Goal: Find specific page/section: Find specific page/section

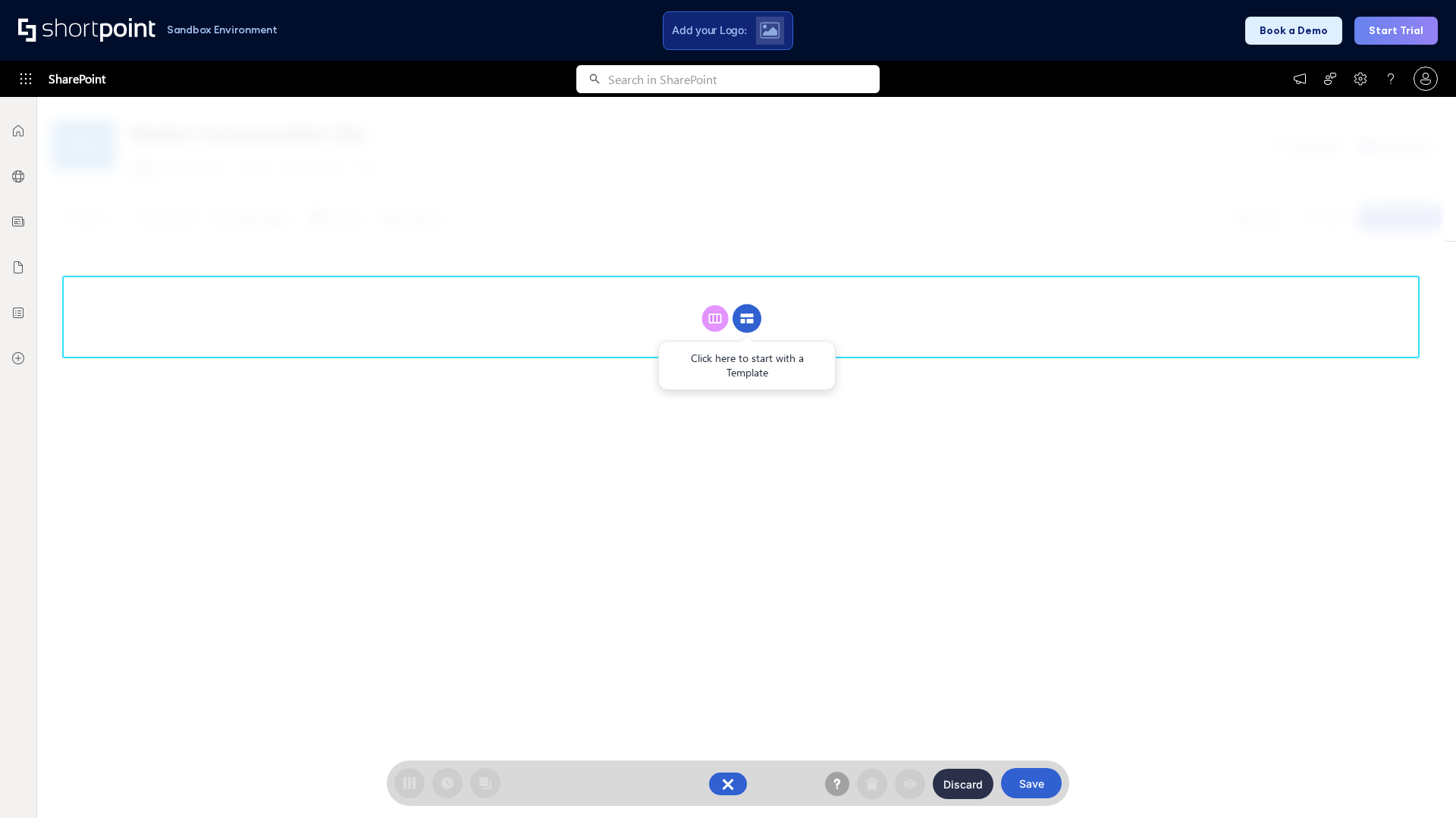
click at [747, 305] on circle at bounding box center [746, 319] width 28 height 28
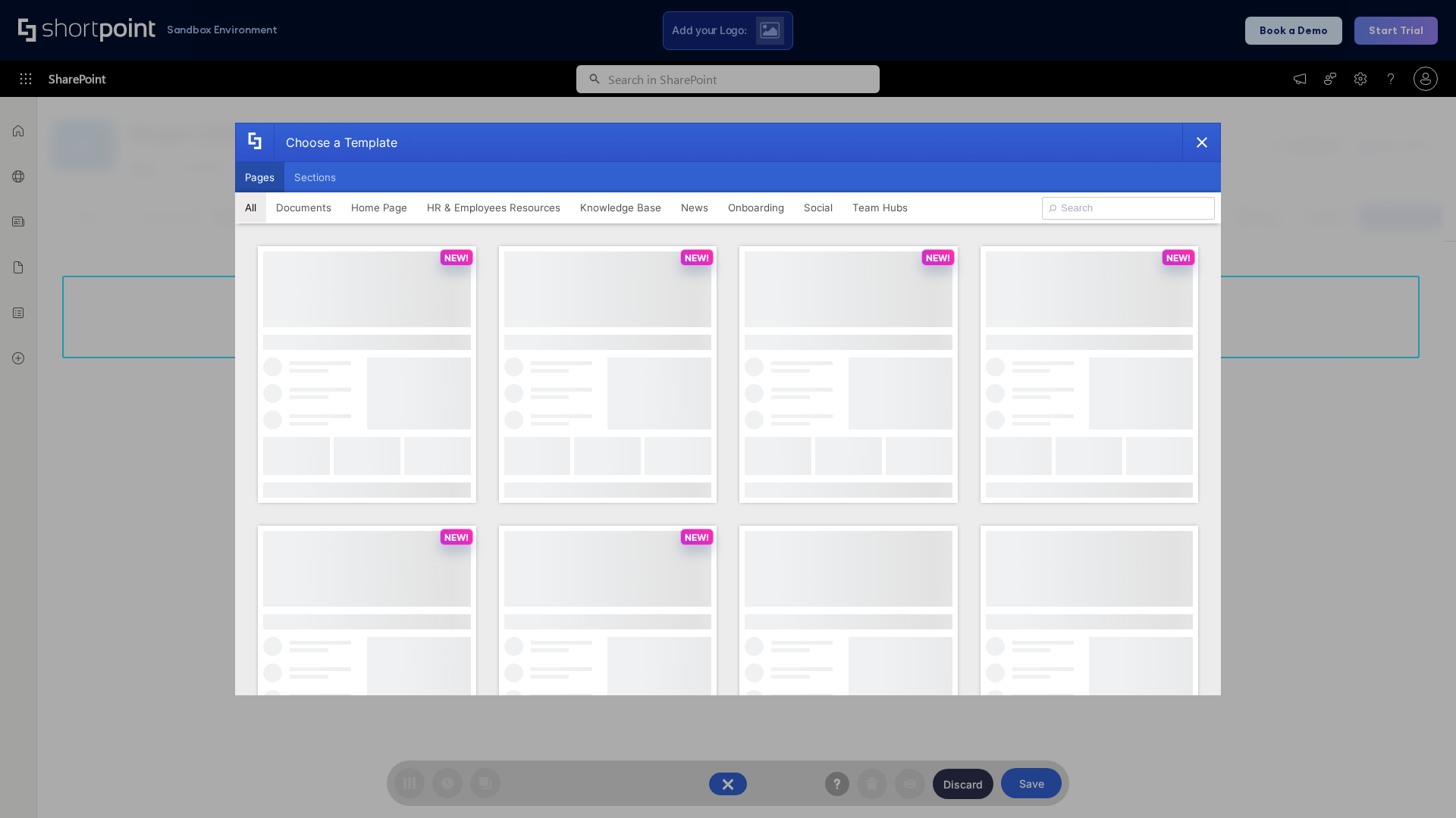
scroll to position [207, 0]
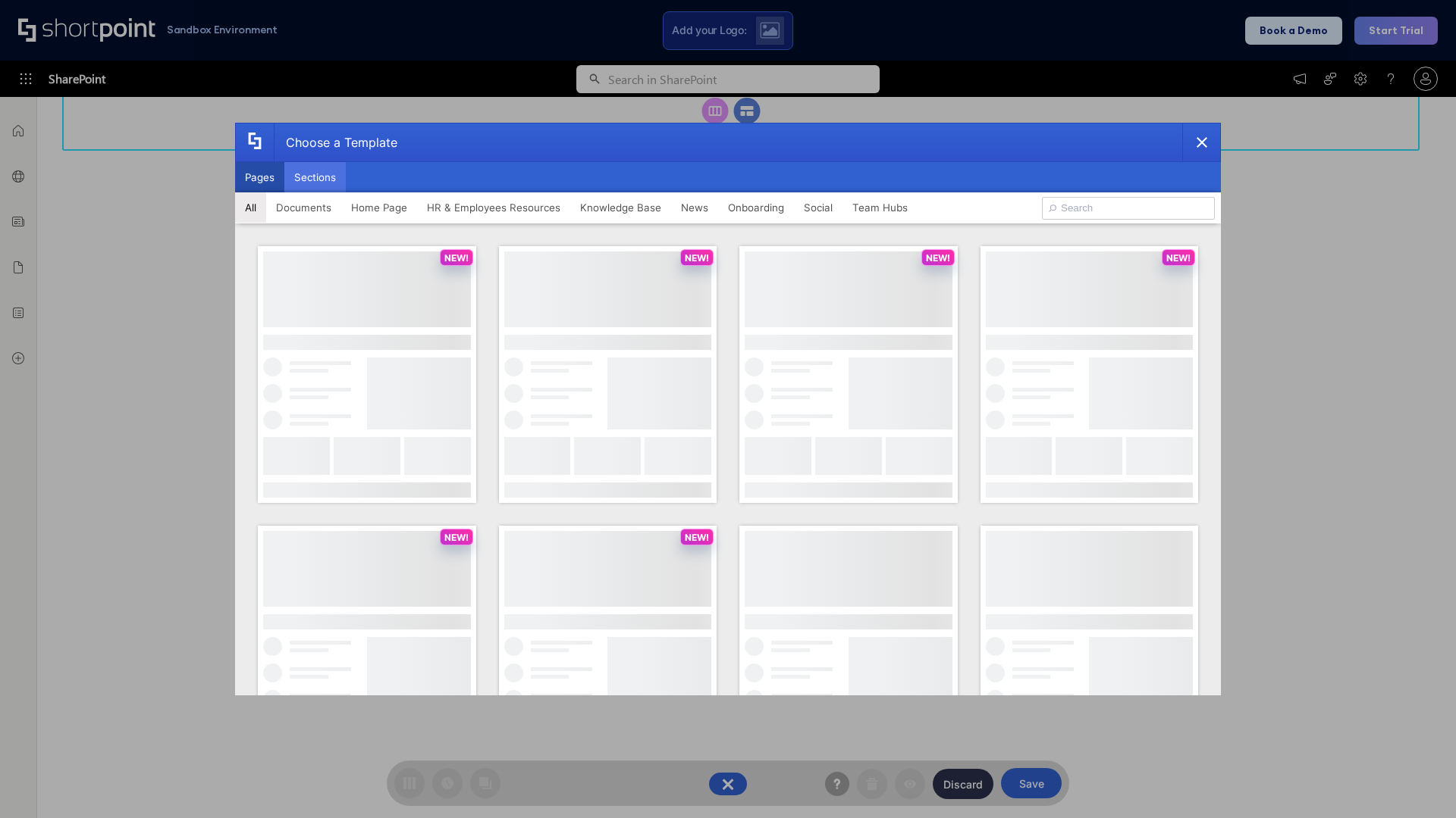
click at [315, 177] on button "Sections" at bounding box center [315, 177] width 62 height 30
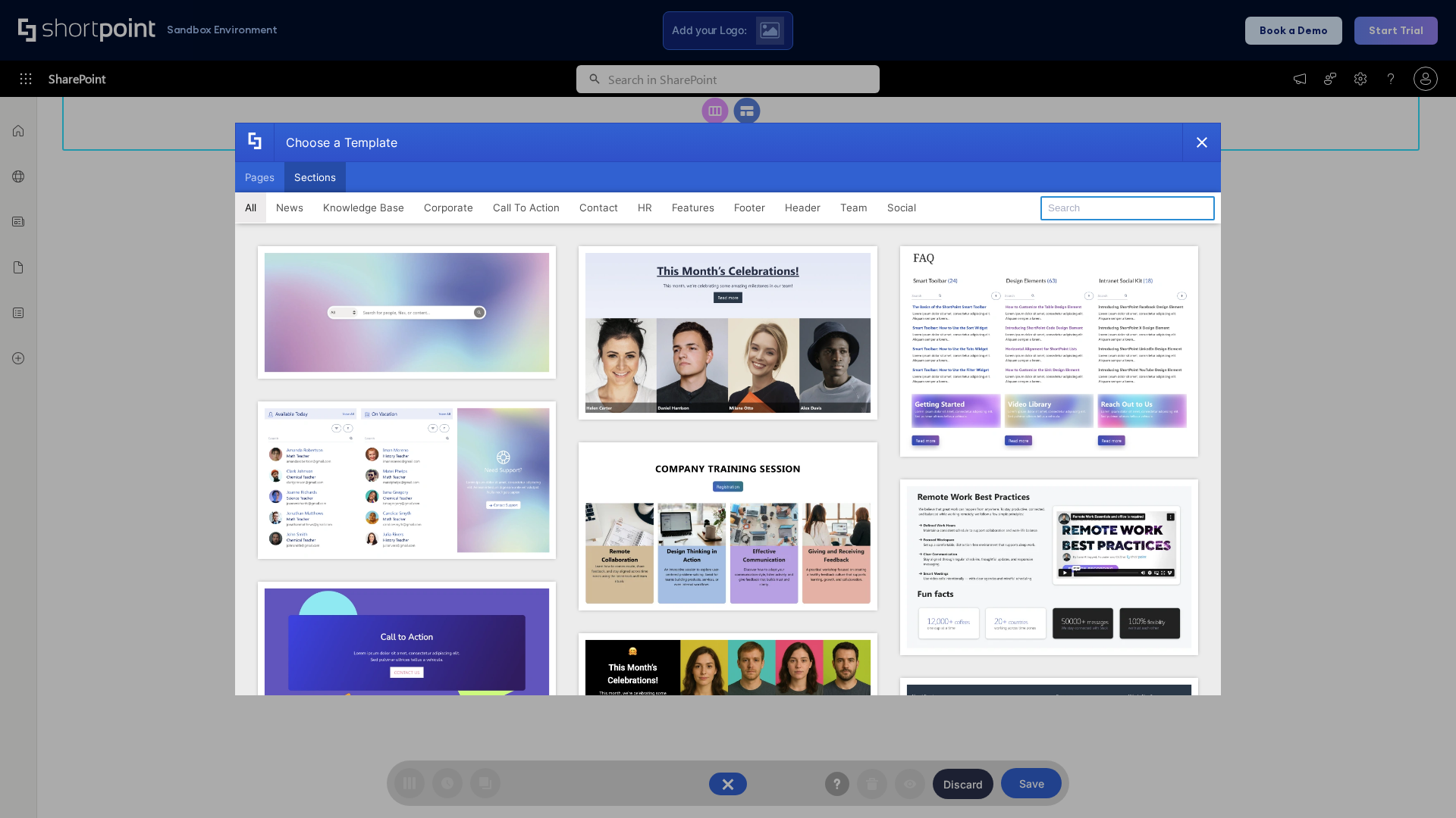
type input "News Kit 2"
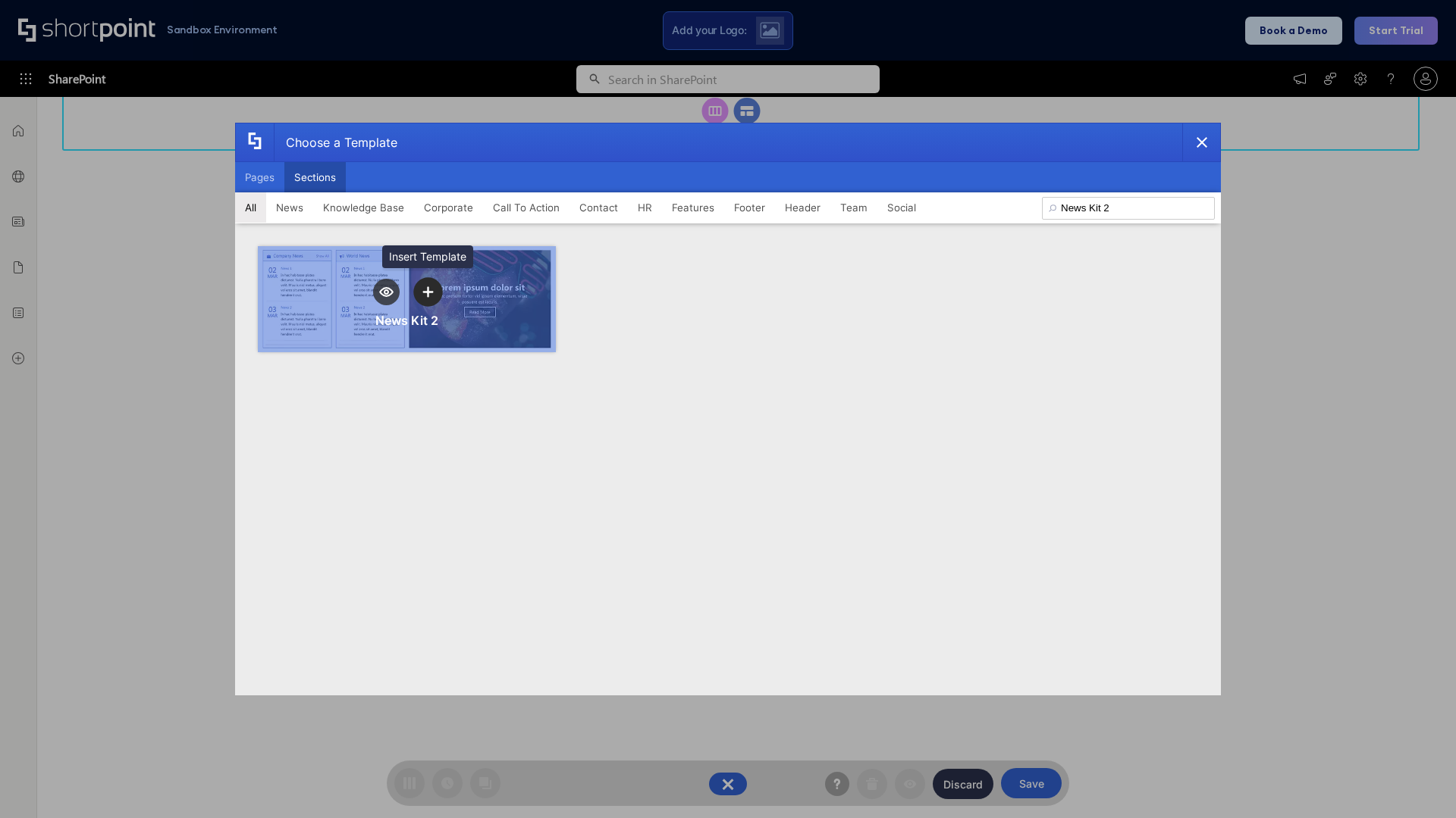
click at [427, 291] on icon "template selector" at bounding box center [427, 291] width 11 height 11
